Goal: Register for event/course

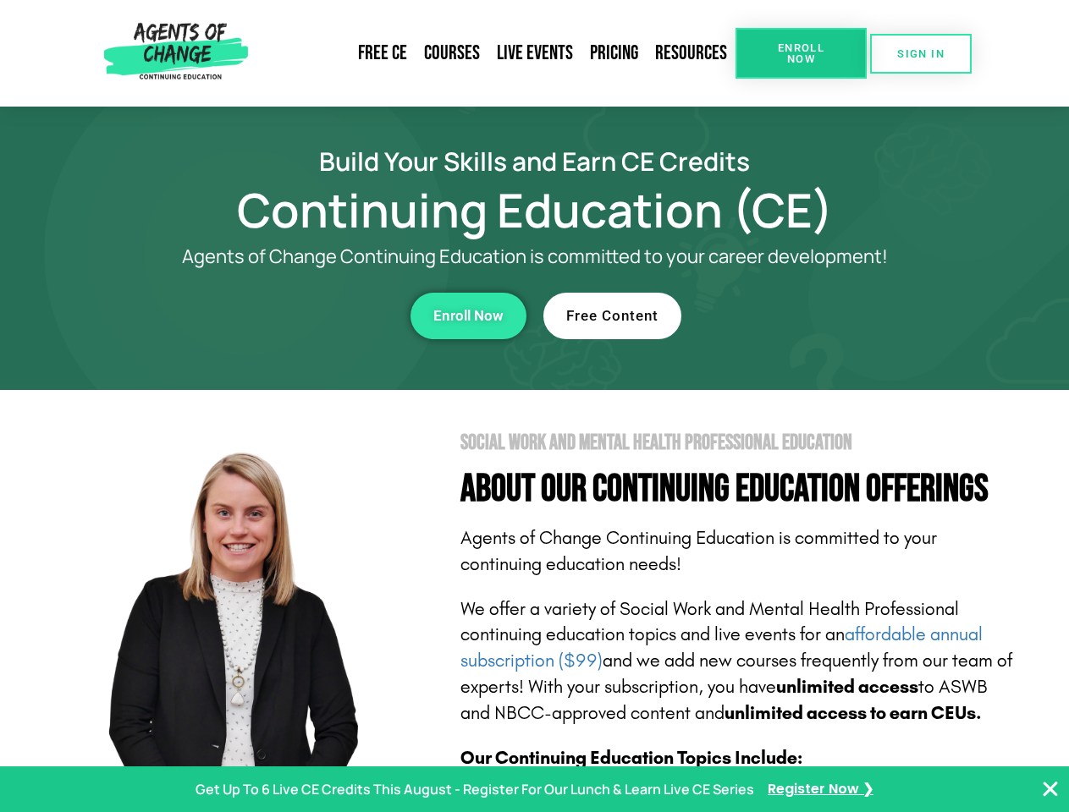
click at [534, 406] on section "Social Work and Mental Health Professional Education About Our Continuing Educa…" at bounding box center [534, 745] width 1069 height 711
click at [800, 53] on span "Enroll Now" at bounding box center [800, 53] width 77 height 22
click at [921, 53] on span "SIGN IN" at bounding box center [920, 53] width 47 height 11
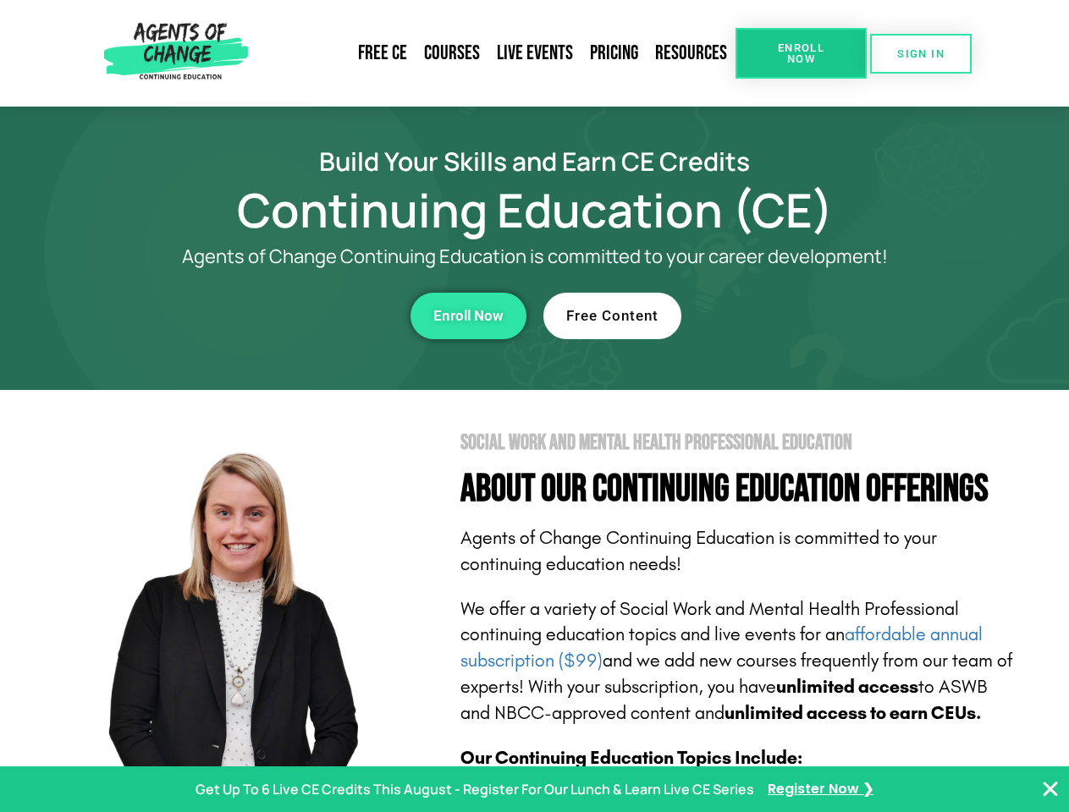
click at [294, 316] on div "Enroll Now" at bounding box center [293, 316] width 465 height 47
click at [468, 316] on span "Enroll Now" at bounding box center [468, 316] width 70 height 14
click at [776, 316] on div "Free Content" at bounding box center [775, 316] width 465 height 47
